Goal: Task Accomplishment & Management: Use online tool/utility

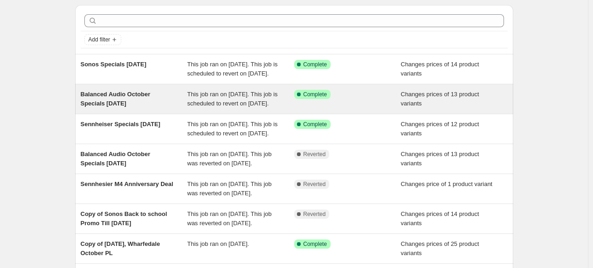
scroll to position [46, 0]
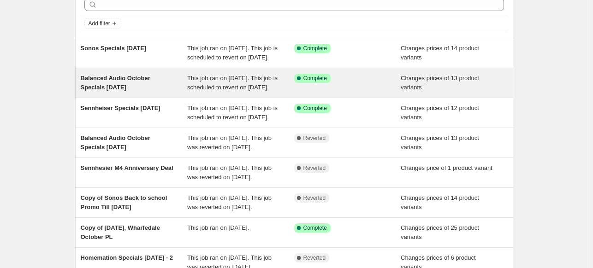
click at [131, 89] on span "Balanced Audio October Specials [DATE]" at bounding box center [116, 83] width 70 height 16
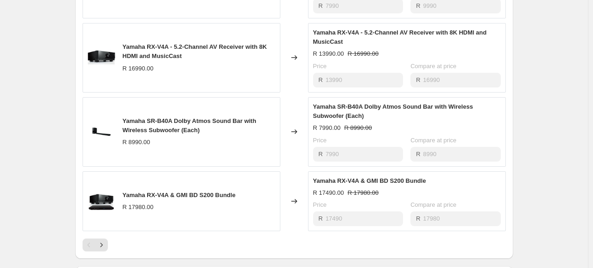
scroll to position [692, 0]
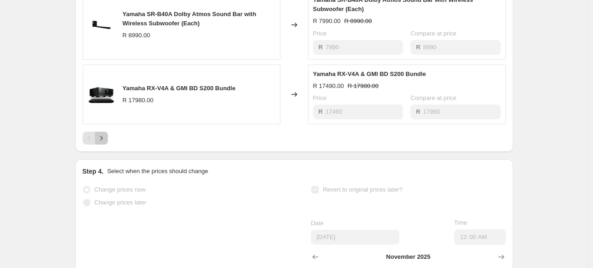
click at [105, 143] on icon "Next" at bounding box center [101, 138] width 9 height 9
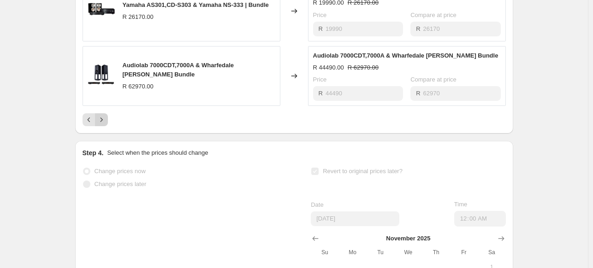
click at [104, 126] on button "Next" at bounding box center [101, 119] width 13 height 13
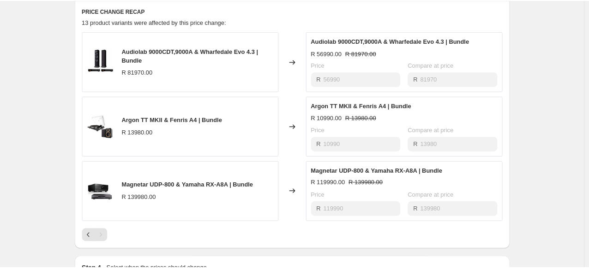
scroll to position [461, 0]
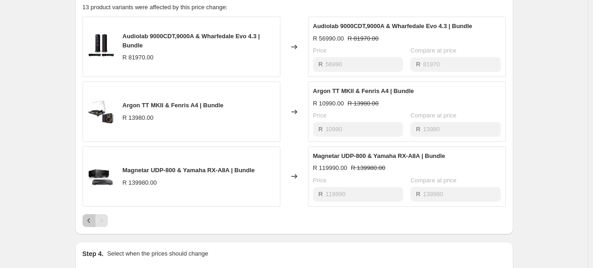
click at [90, 223] on icon "Previous" at bounding box center [88, 221] width 3 height 5
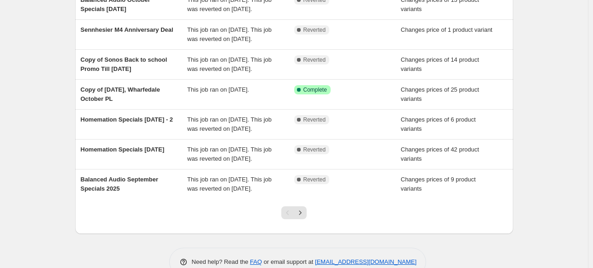
scroll to position [288, 0]
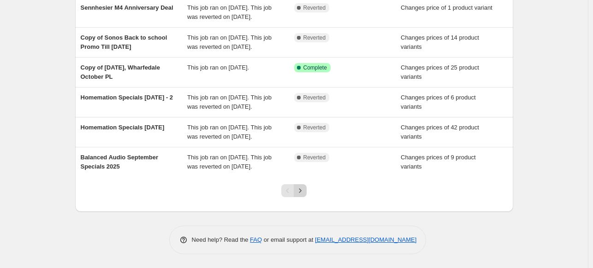
click at [303, 189] on icon "Next" at bounding box center [300, 190] width 9 height 9
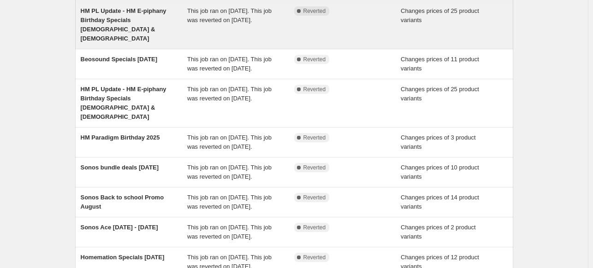
scroll to position [277, 0]
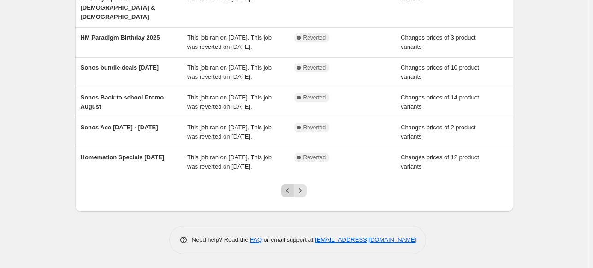
click at [288, 196] on icon "Previous" at bounding box center [287, 190] width 9 height 9
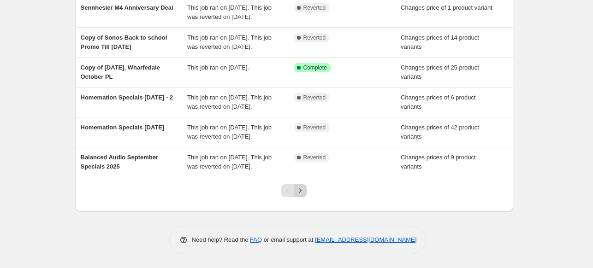
click at [304, 196] on icon "Next" at bounding box center [300, 190] width 9 height 9
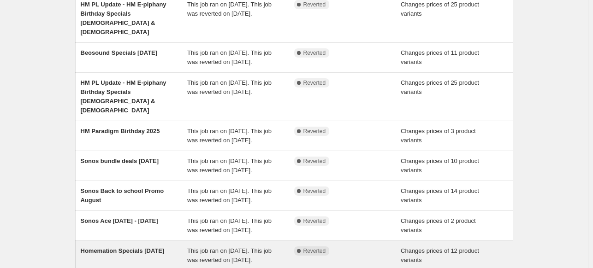
scroll to position [297, 0]
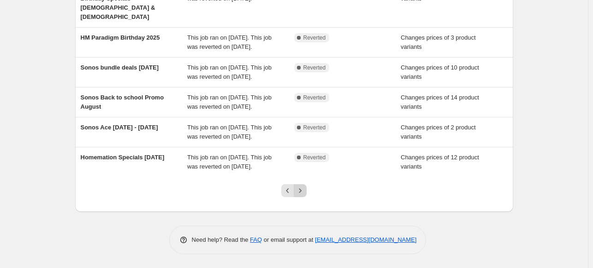
click at [304, 191] on icon "Next" at bounding box center [300, 190] width 9 height 9
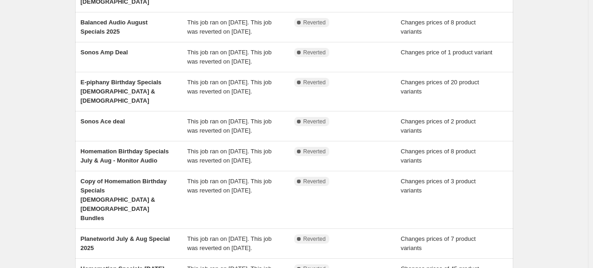
scroll to position [288, 0]
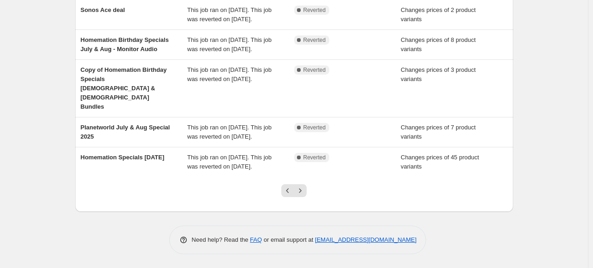
click at [304, 191] on icon "Next" at bounding box center [300, 190] width 9 height 9
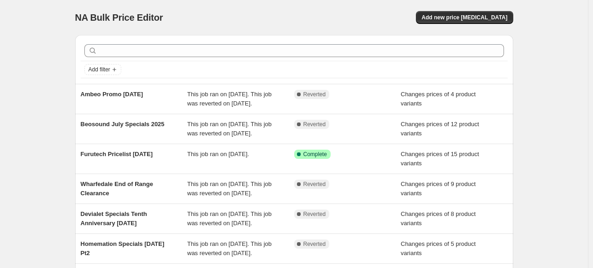
scroll to position [233, 0]
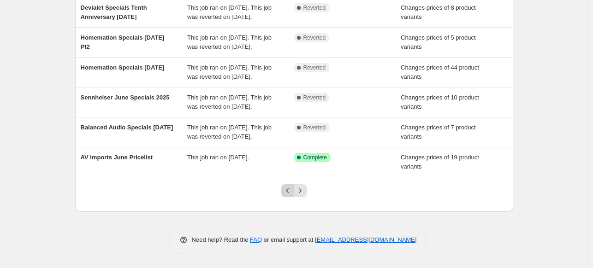
click at [288, 191] on icon "Previous" at bounding box center [287, 190] width 9 height 9
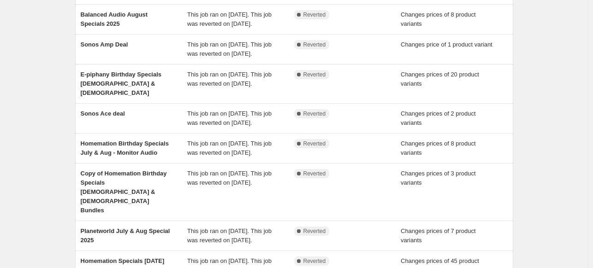
scroll to position [277, 0]
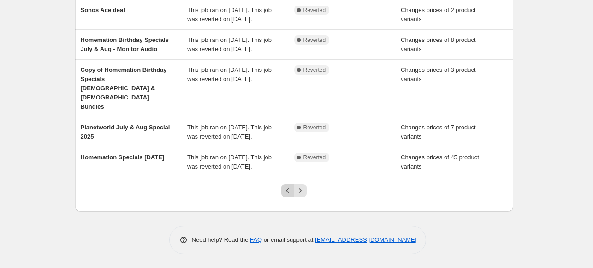
click at [292, 196] on icon "Previous" at bounding box center [287, 190] width 9 height 9
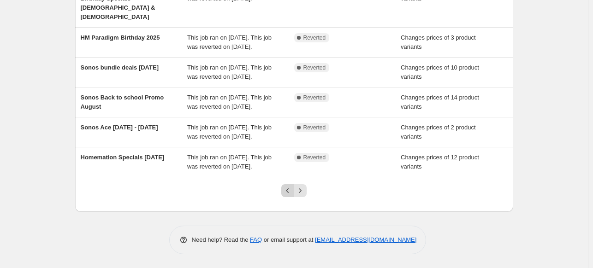
click at [292, 197] on button "Previous" at bounding box center [287, 191] width 13 height 13
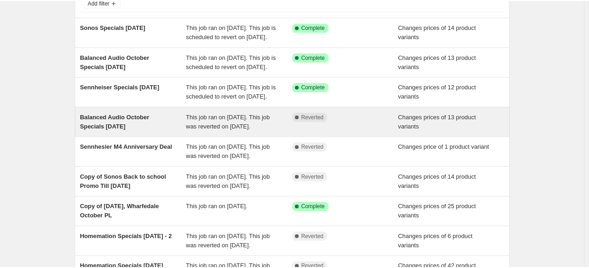
scroll to position [231, 0]
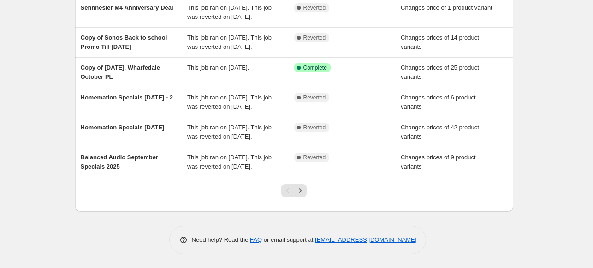
click at [289, 197] on div "Pagination" at bounding box center [287, 191] width 13 height 13
